Goal: Information Seeking & Learning: Learn about a topic

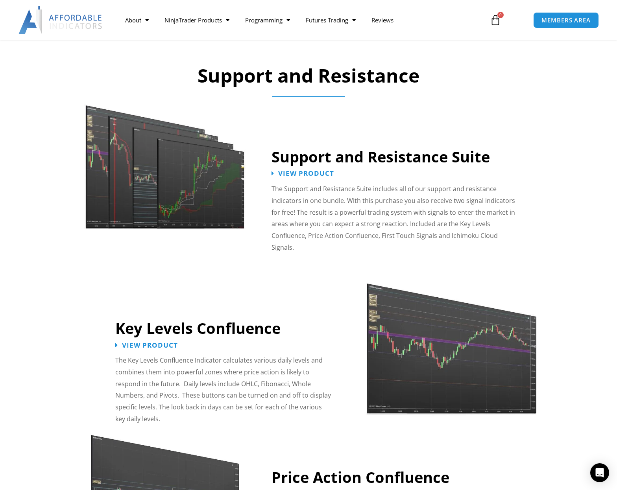
scroll to position [472, 0]
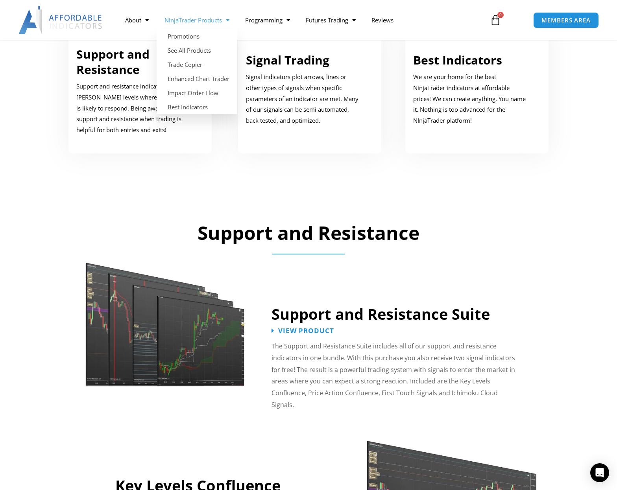
click at [202, 22] on link "NinjaTrader Products" at bounding box center [197, 20] width 81 height 18
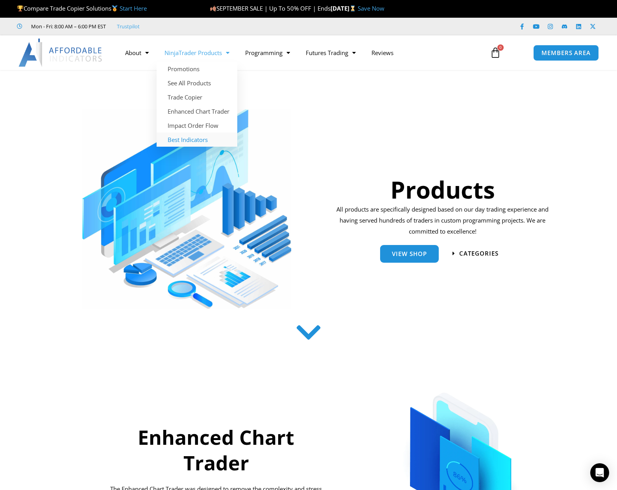
click at [182, 140] on link "Best Indicators" at bounding box center [197, 140] width 81 height 14
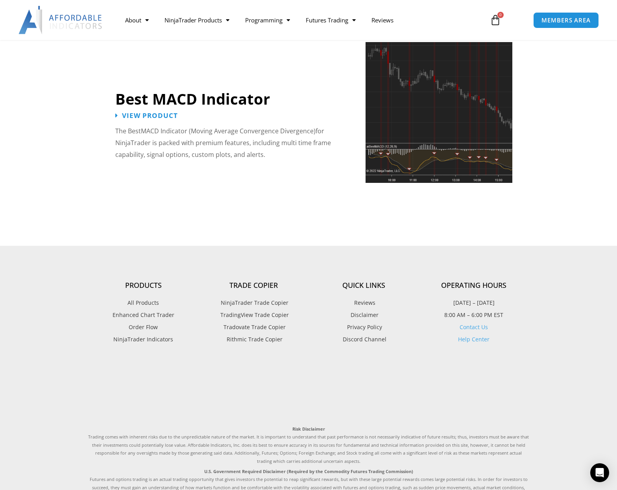
scroll to position [1897, 0]
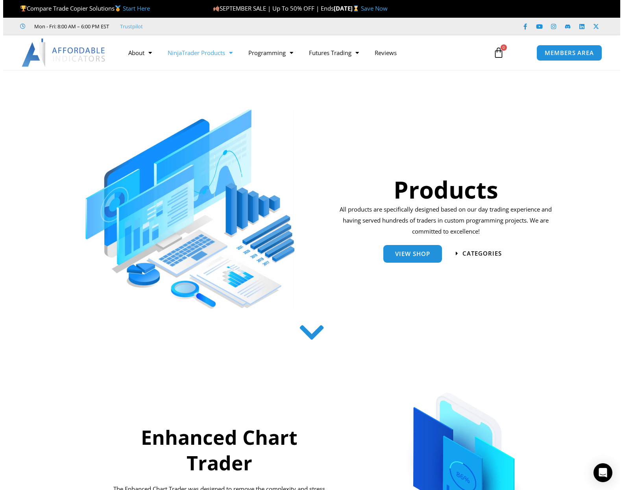
scroll to position [197, 0]
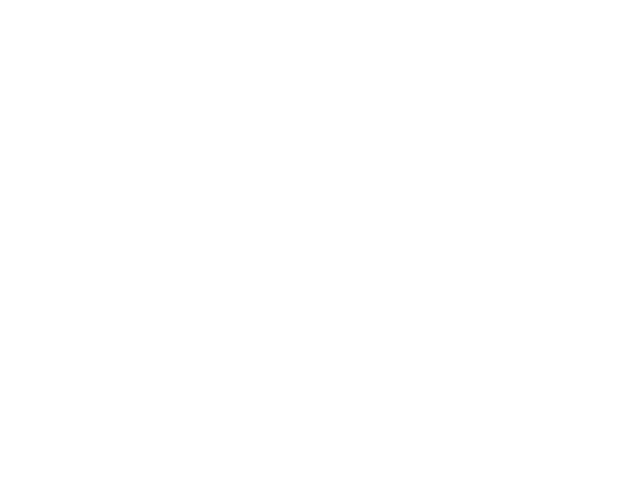
scroll to position [472, 0]
